Goal: Information Seeking & Learning: Understand process/instructions

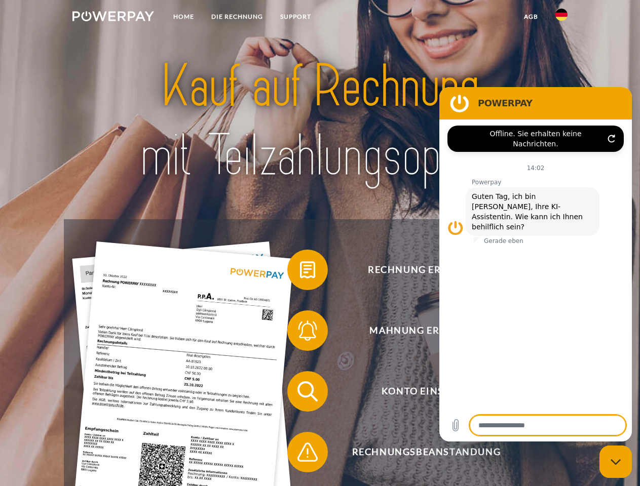
click at [113, 18] on img at bounding box center [113, 16] width 82 height 10
click at [561, 18] on img at bounding box center [561, 15] width 12 height 12
click at [531, 17] on link "agb" at bounding box center [530, 17] width 31 height 18
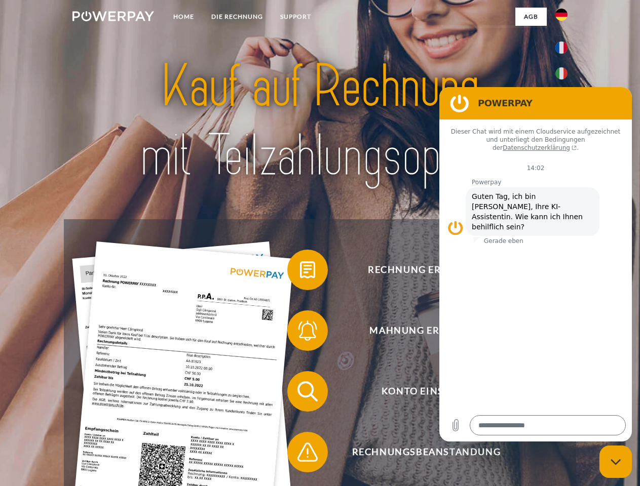
click at [300, 272] on span at bounding box center [292, 270] width 51 height 51
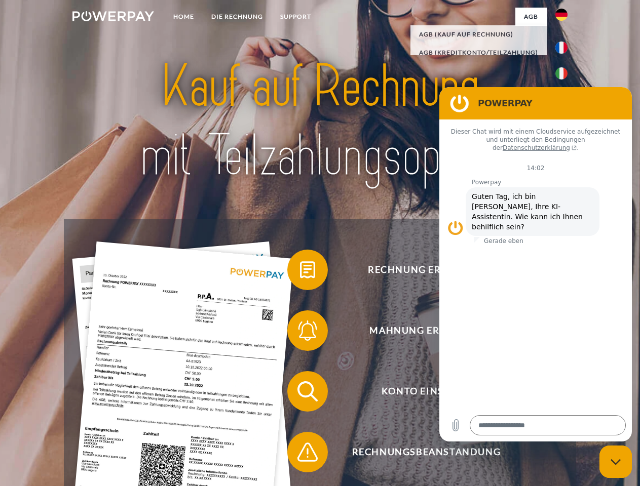
click at [300, 333] on span at bounding box center [292, 331] width 51 height 51
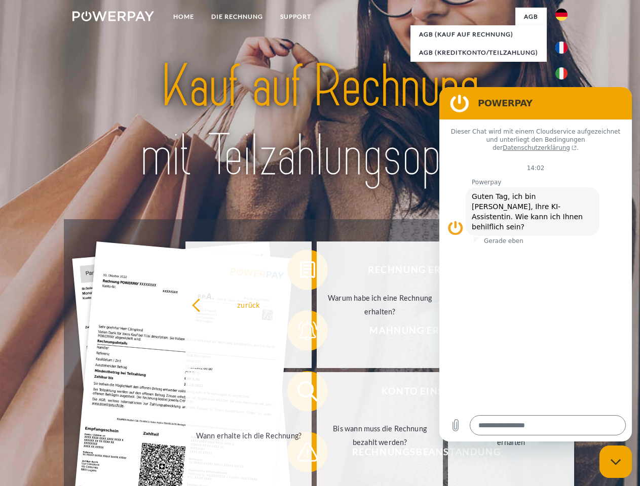
click at [317, 394] on link "Bis wann muss die Rechnung bezahlt werden?" at bounding box center [380, 435] width 126 height 127
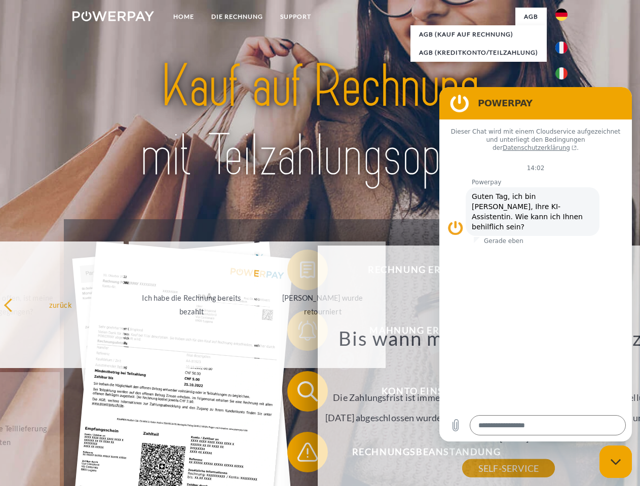
click at [300, 455] on span at bounding box center [292, 452] width 51 height 51
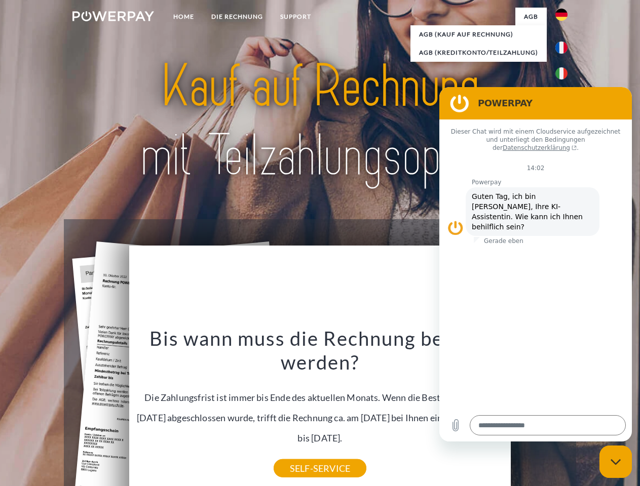
click at [616, 462] on icon "Messaging-Fenster schließen" at bounding box center [616, 462] width 11 height 7
type textarea "*"
